Goal: Task Accomplishment & Management: Manage account settings

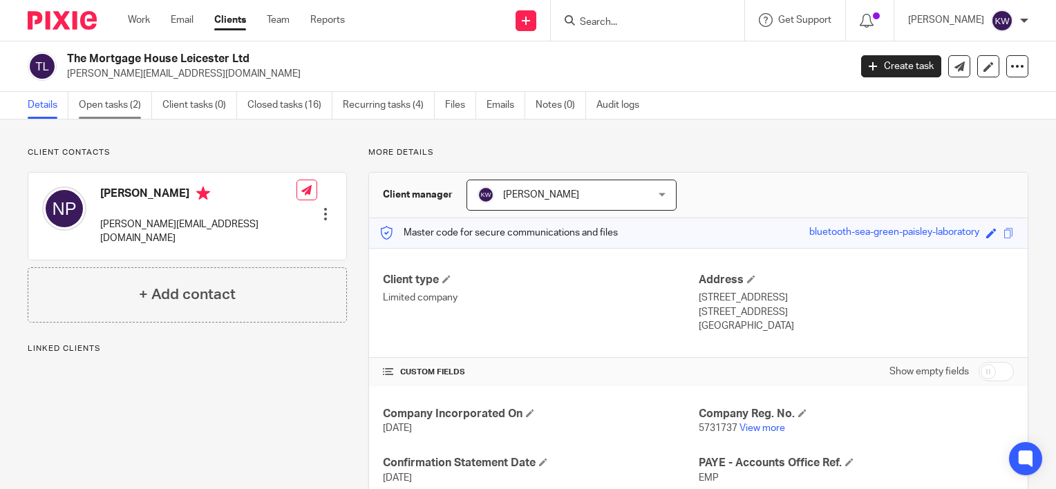
click at [119, 105] on link "Open tasks (2)" at bounding box center [115, 105] width 73 height 27
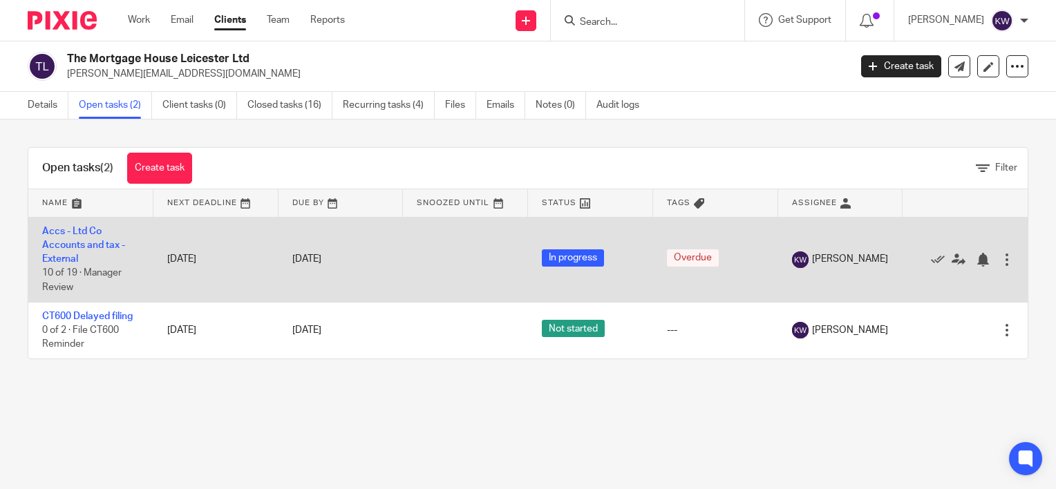
click at [79, 236] on td "Accs - Ltd Co Accounts and tax - External 10 of 19 · Manager Review" at bounding box center [90, 259] width 125 height 85
click at [85, 241] on link "Accs - Ltd Co Accounts and tax - External" at bounding box center [83, 246] width 83 height 38
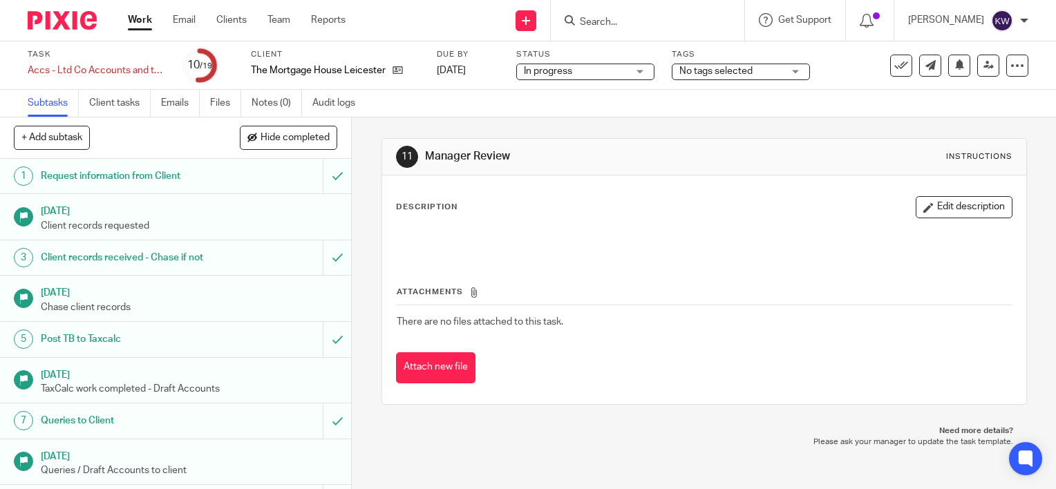
click at [633, 72] on div "In progress In progress" at bounding box center [585, 72] width 138 height 17
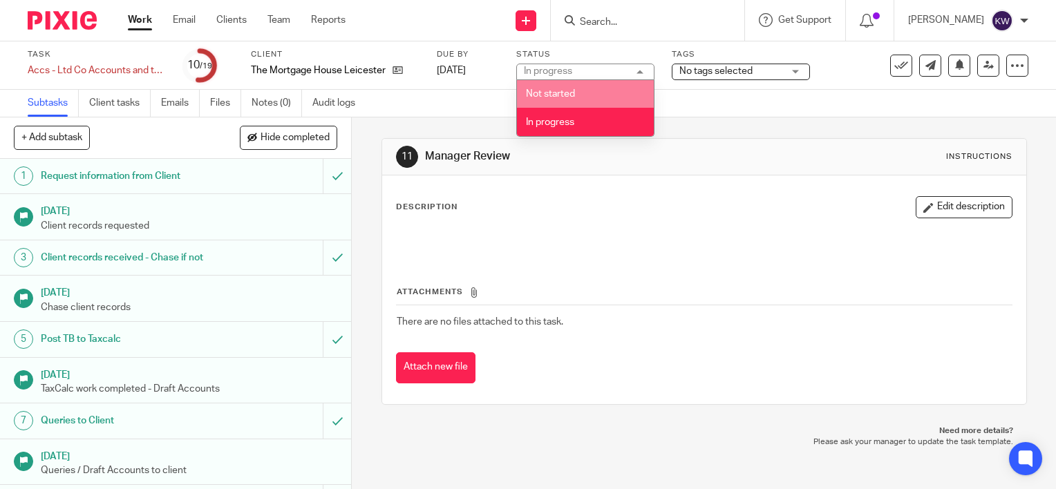
click at [746, 75] on span "No tags selected" at bounding box center [715, 71] width 73 height 10
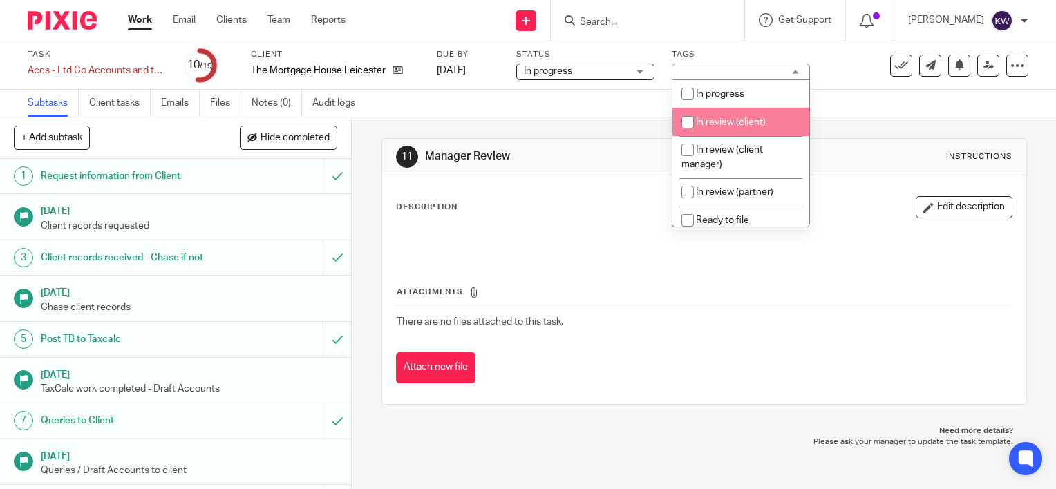
click at [736, 117] on li "In review (client)" at bounding box center [740, 122] width 137 height 28
checkbox input "true"
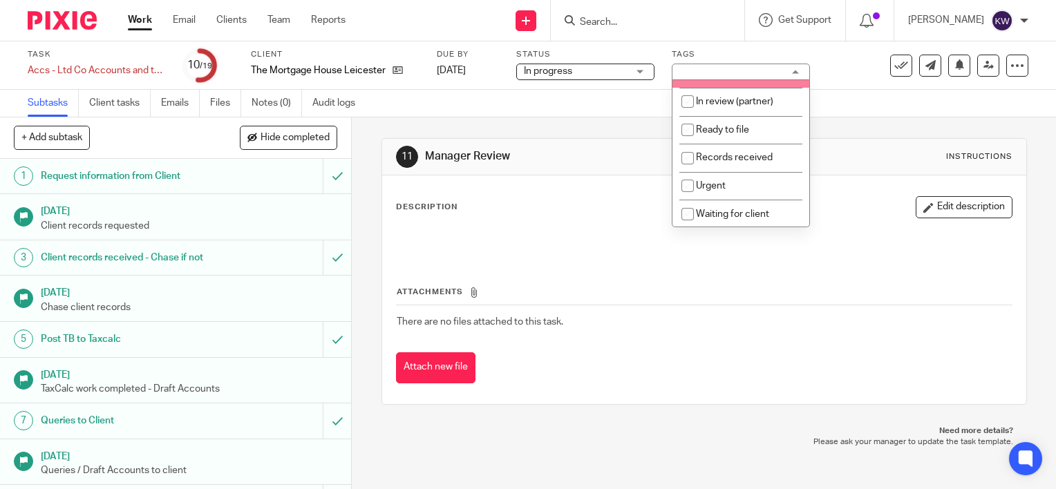
scroll to position [165, 0]
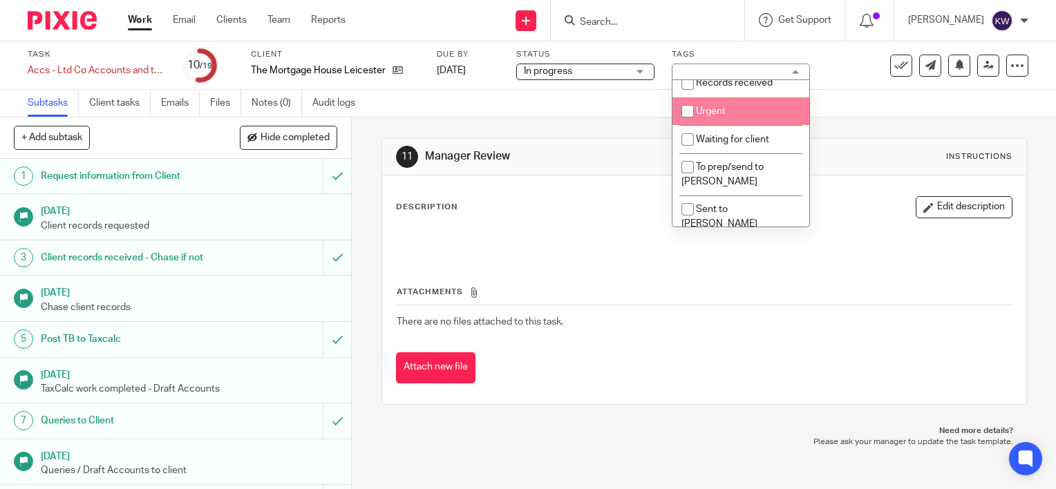
click at [563, 142] on div "11 Manager Review Instructions" at bounding box center [704, 157] width 644 height 37
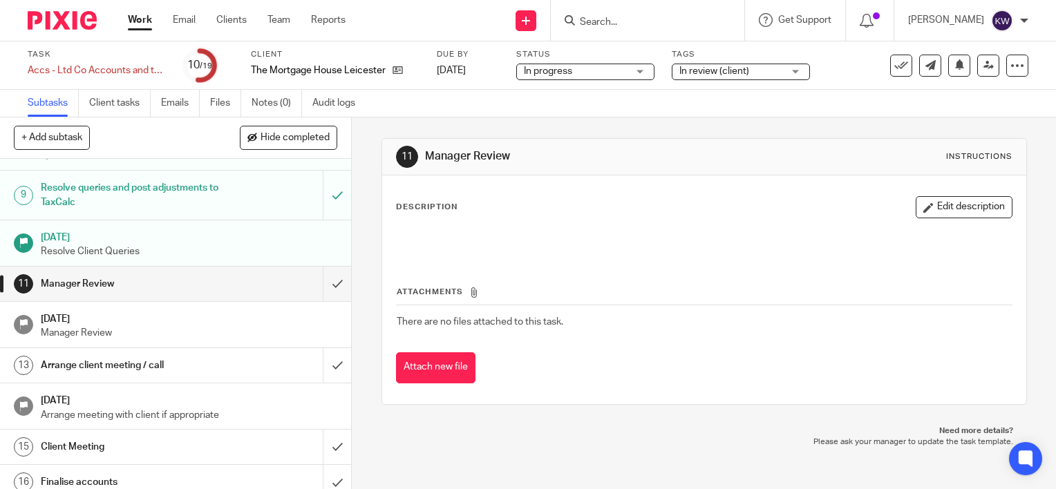
scroll to position [317, 0]
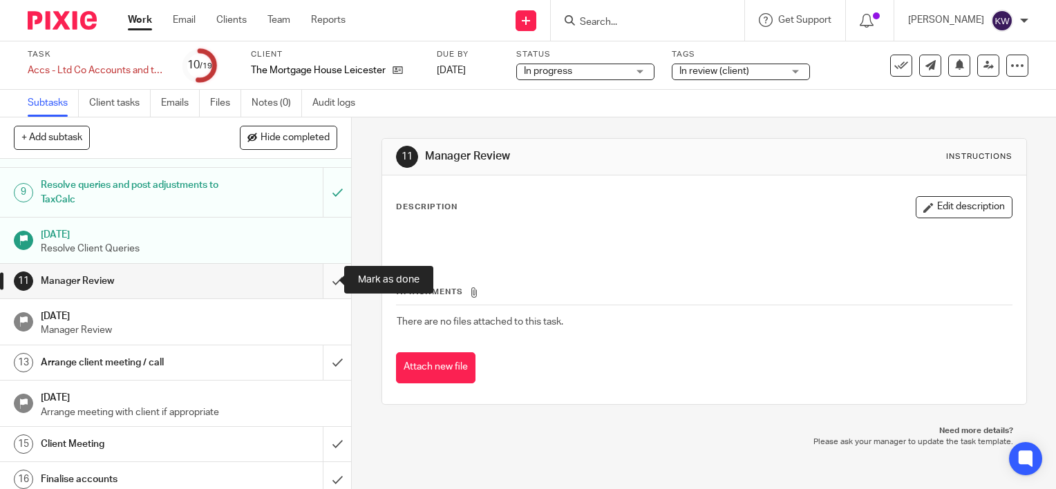
click at [319, 282] on input "submit" at bounding box center [175, 281] width 351 height 35
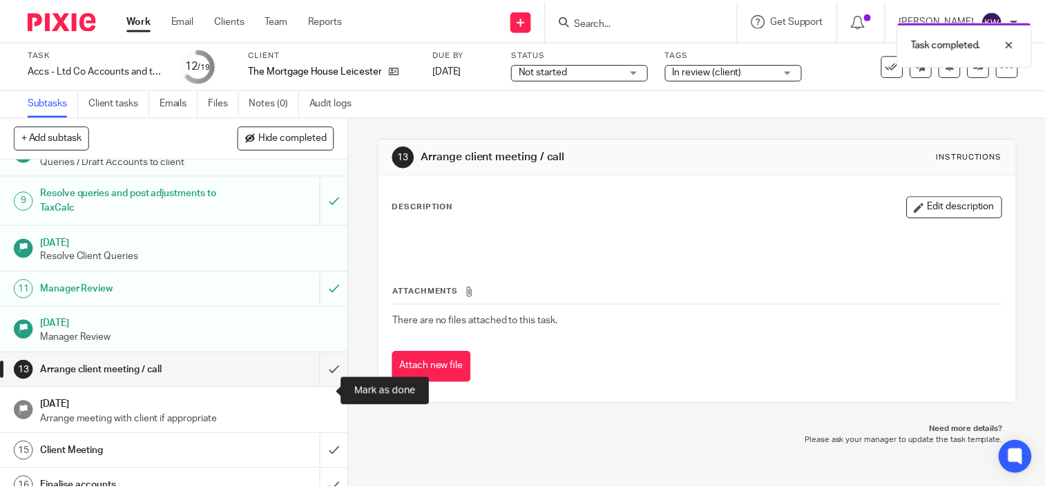
scroll to position [315, 0]
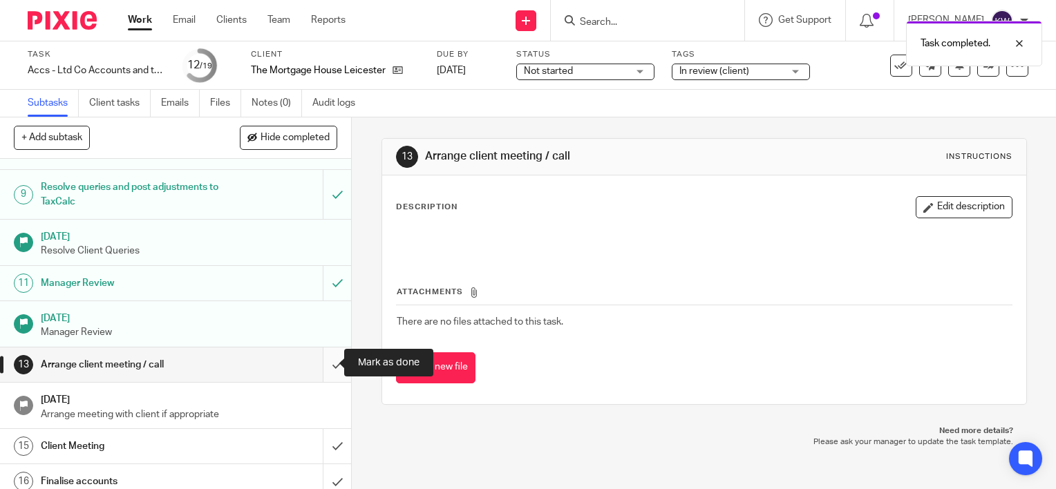
click at [320, 362] on input "submit" at bounding box center [175, 365] width 351 height 35
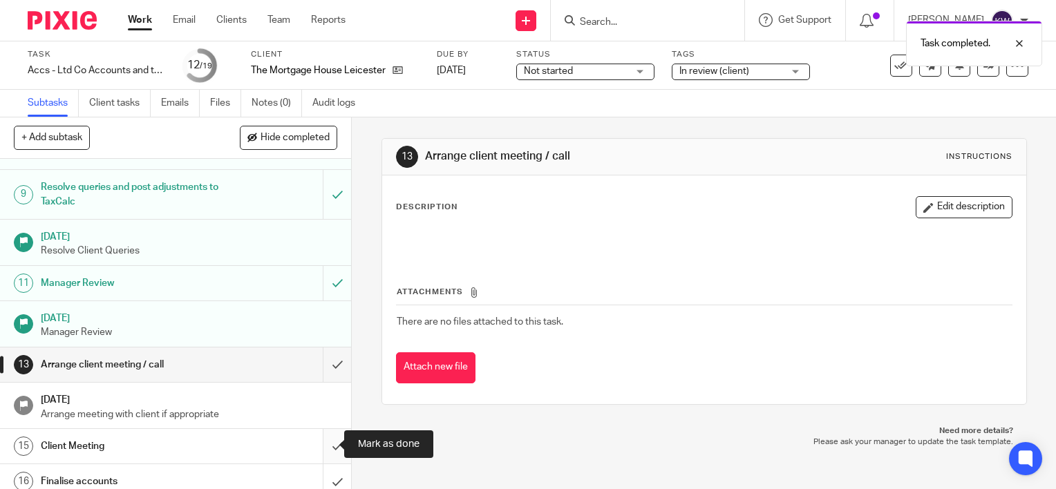
click at [314, 448] on input "submit" at bounding box center [175, 446] width 351 height 35
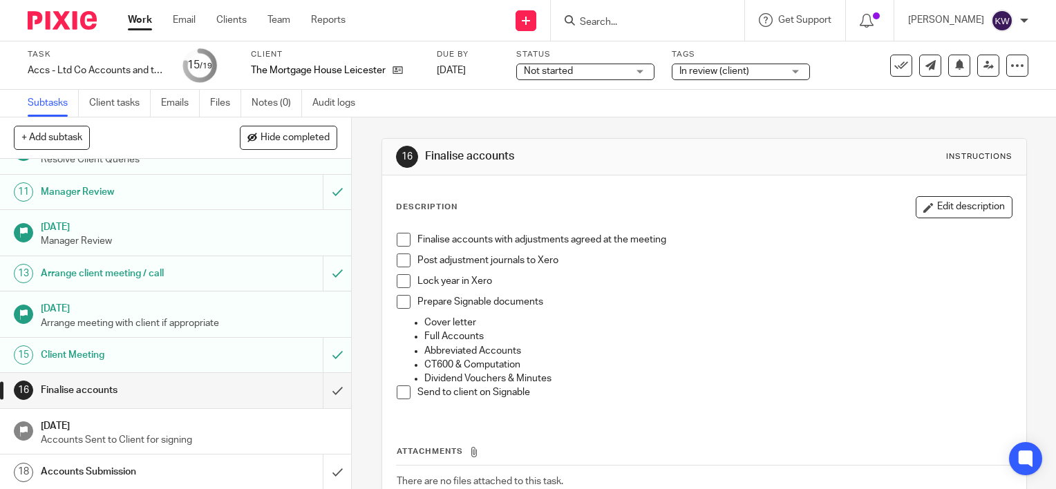
scroll to position [409, 0]
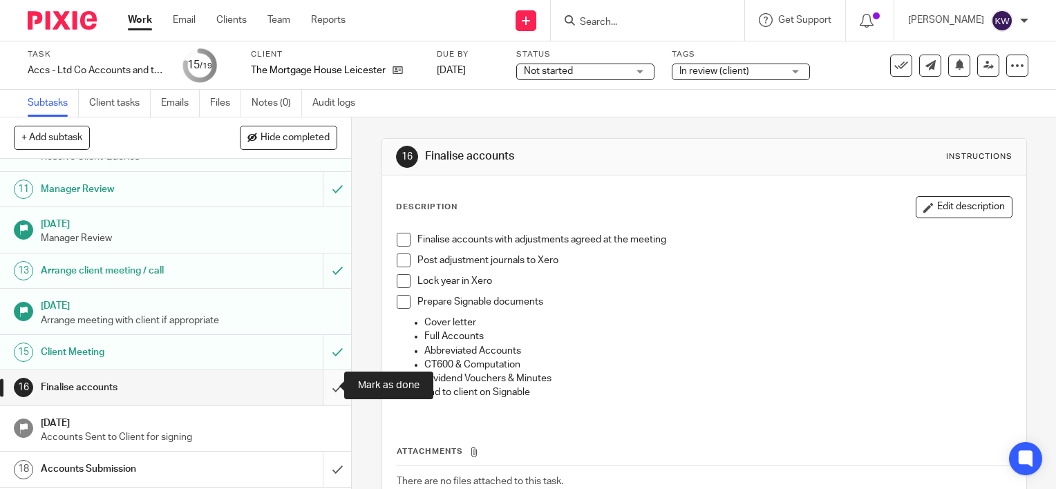
click at [321, 379] on input "submit" at bounding box center [175, 387] width 351 height 35
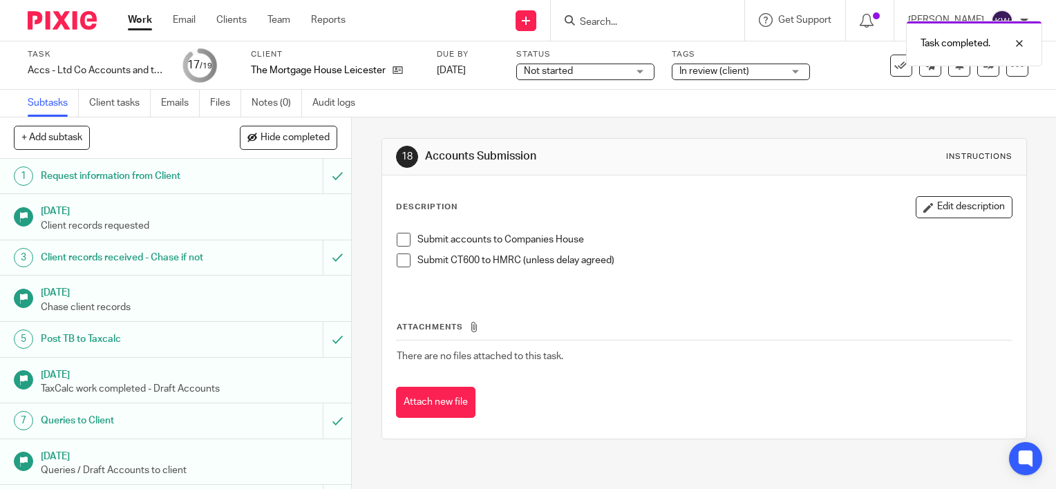
click at [148, 17] on link "Work" at bounding box center [140, 20] width 24 height 14
